Goal: Information Seeking & Learning: Learn about a topic

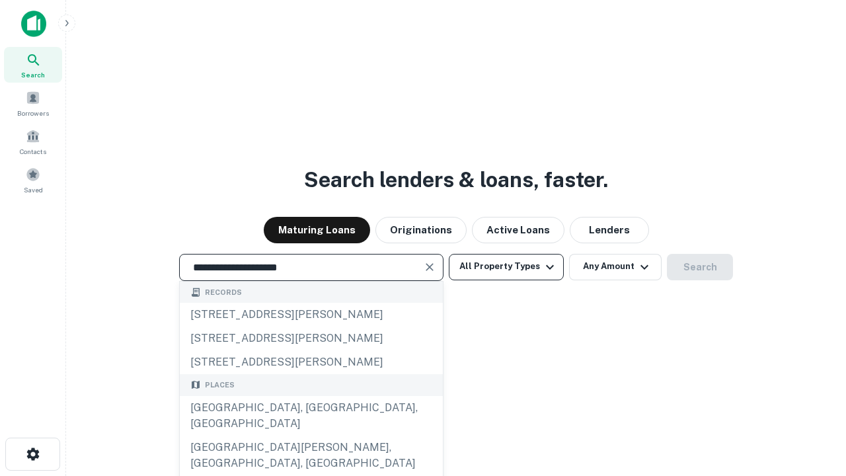
click at [311, 435] on div "[GEOGRAPHIC_DATA], [GEOGRAPHIC_DATA], [GEOGRAPHIC_DATA]" at bounding box center [311, 416] width 263 height 40
type input "**********"
click at [506, 266] on button "All Property Types" at bounding box center [506, 267] width 115 height 26
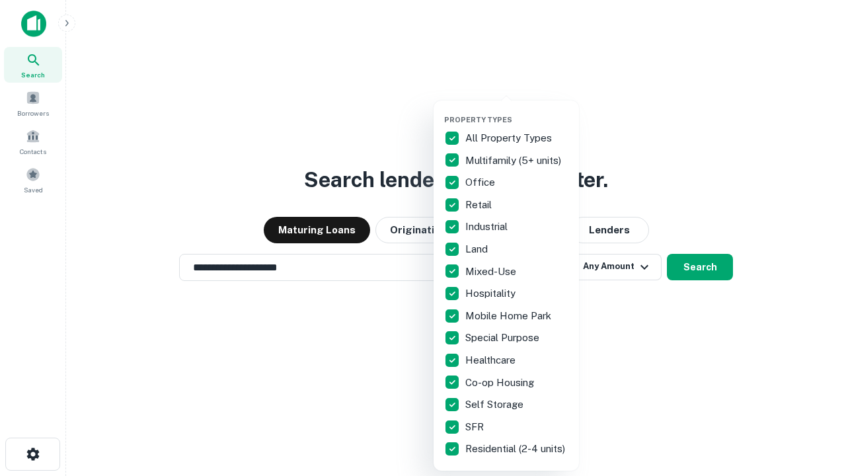
click at [517, 111] on button "button" at bounding box center [516, 111] width 145 height 1
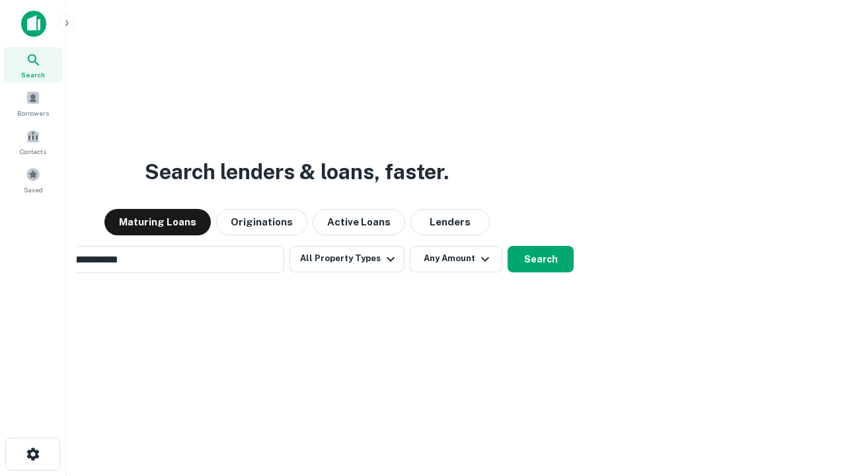
scroll to position [20, 0]
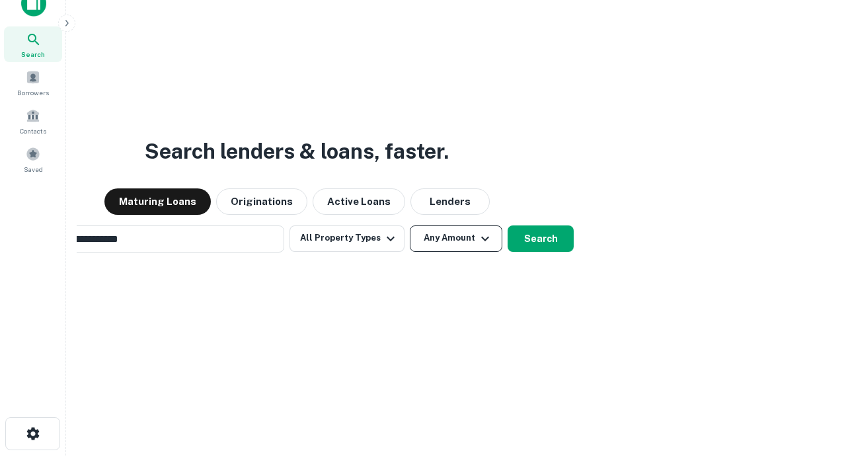
click at [410, 225] on button "Any Amount" at bounding box center [456, 238] width 93 height 26
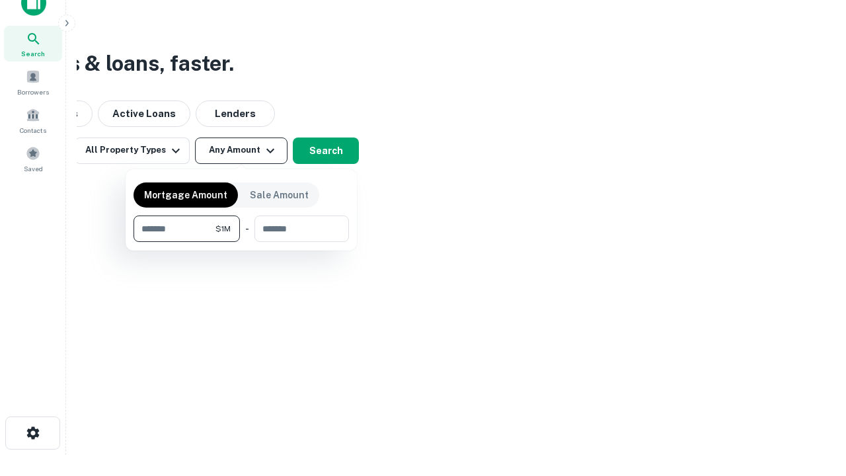
type input "*******"
click at [241, 242] on button "button" at bounding box center [240, 242] width 215 height 1
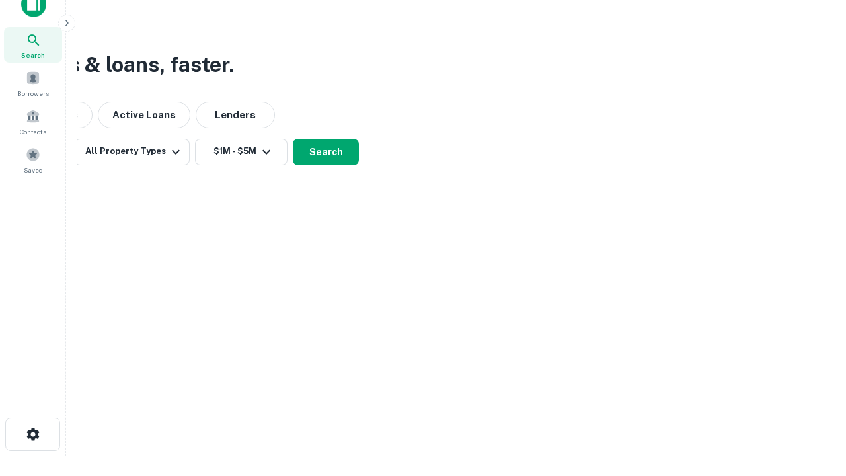
scroll to position [8, 244]
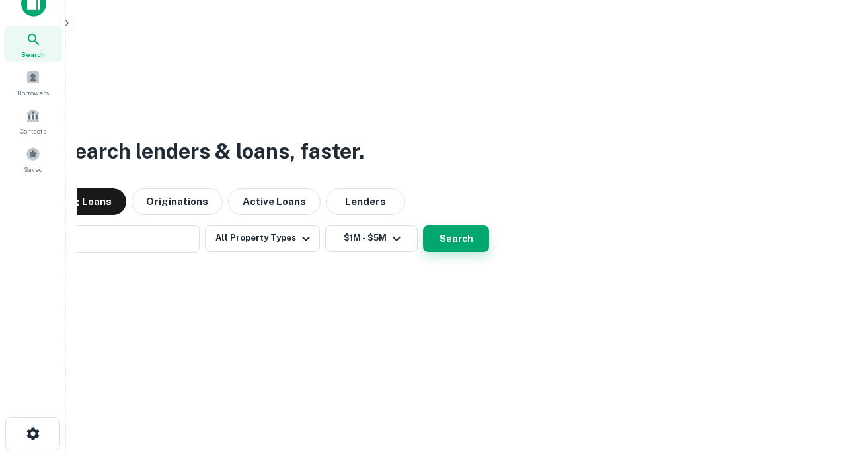
click at [423, 225] on button "Search" at bounding box center [456, 238] width 66 height 26
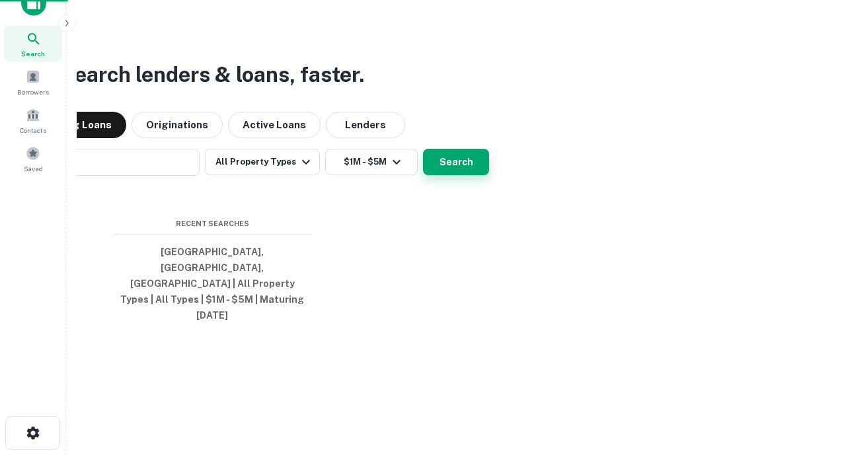
scroll to position [35, 374]
